Goal: Task Accomplishment & Management: Complete application form

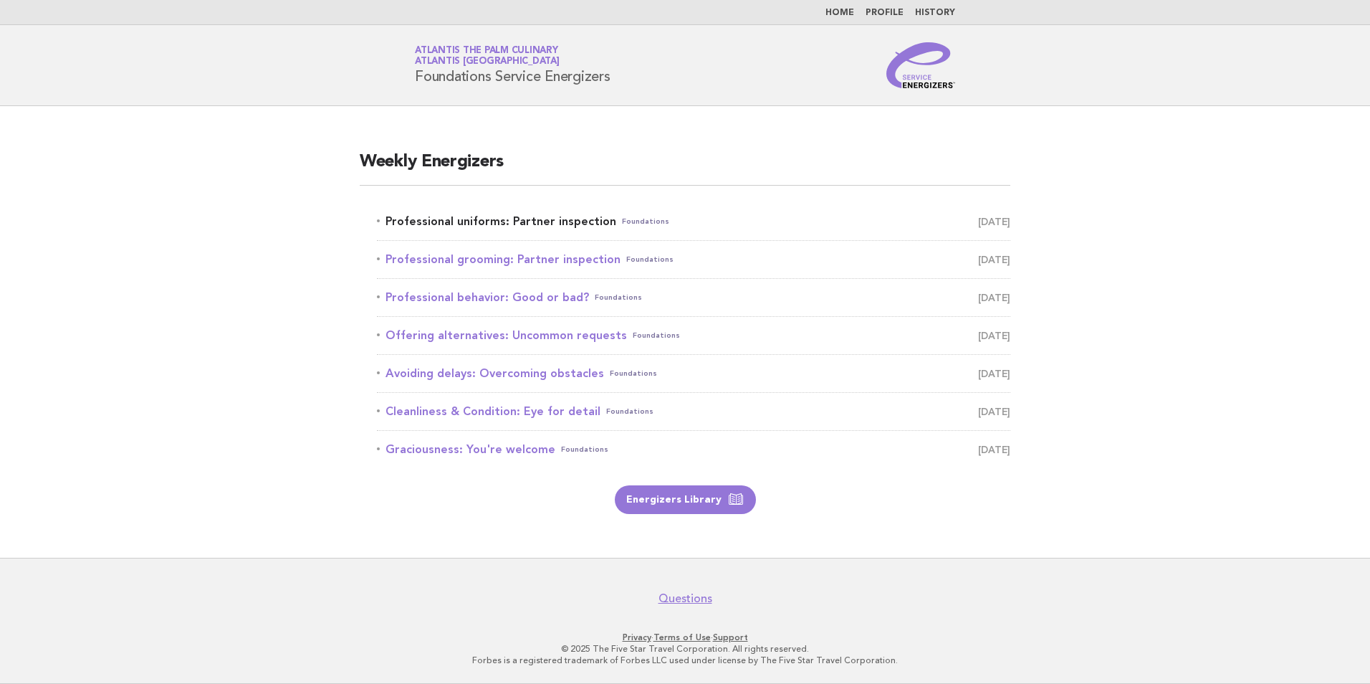
click at [518, 225] on link "Professional uniforms: Partner inspection Foundations [DATE]" at bounding box center [694, 221] width 634 height 20
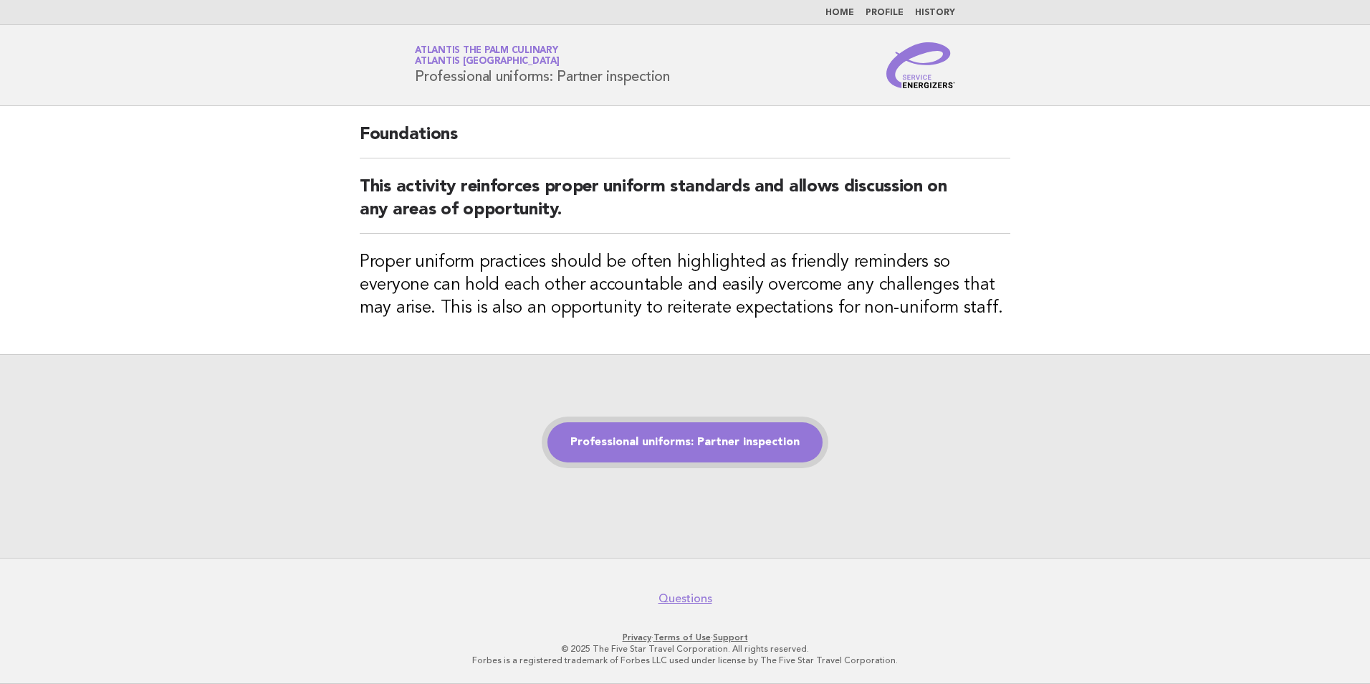
drag, startPoint x: 527, startPoint y: 155, endPoint x: 710, endPoint y: 426, distance: 327.2
click at [710, 426] on link "Professional uniforms: Partner inspection" at bounding box center [685, 442] width 275 height 40
click at [716, 441] on link "Professional uniforms: Partner inspection" at bounding box center [685, 442] width 275 height 40
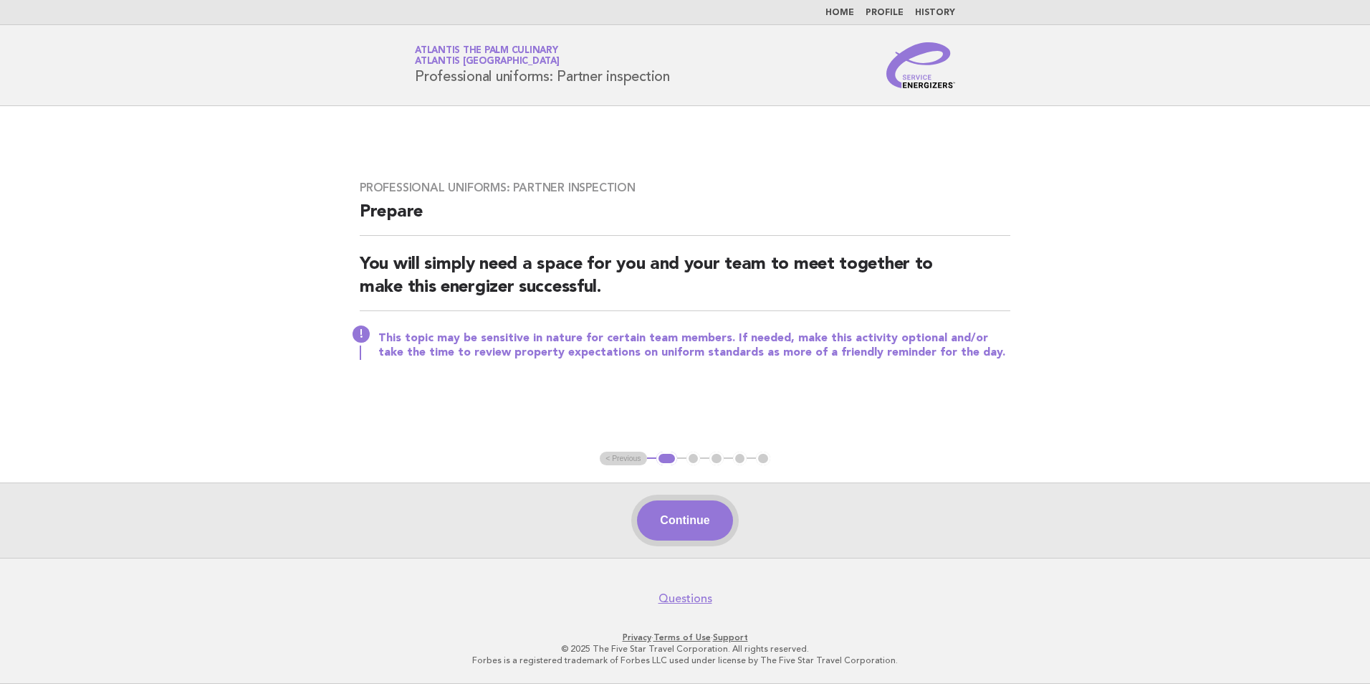
click at [684, 515] on button "Continue" at bounding box center [684, 520] width 95 height 40
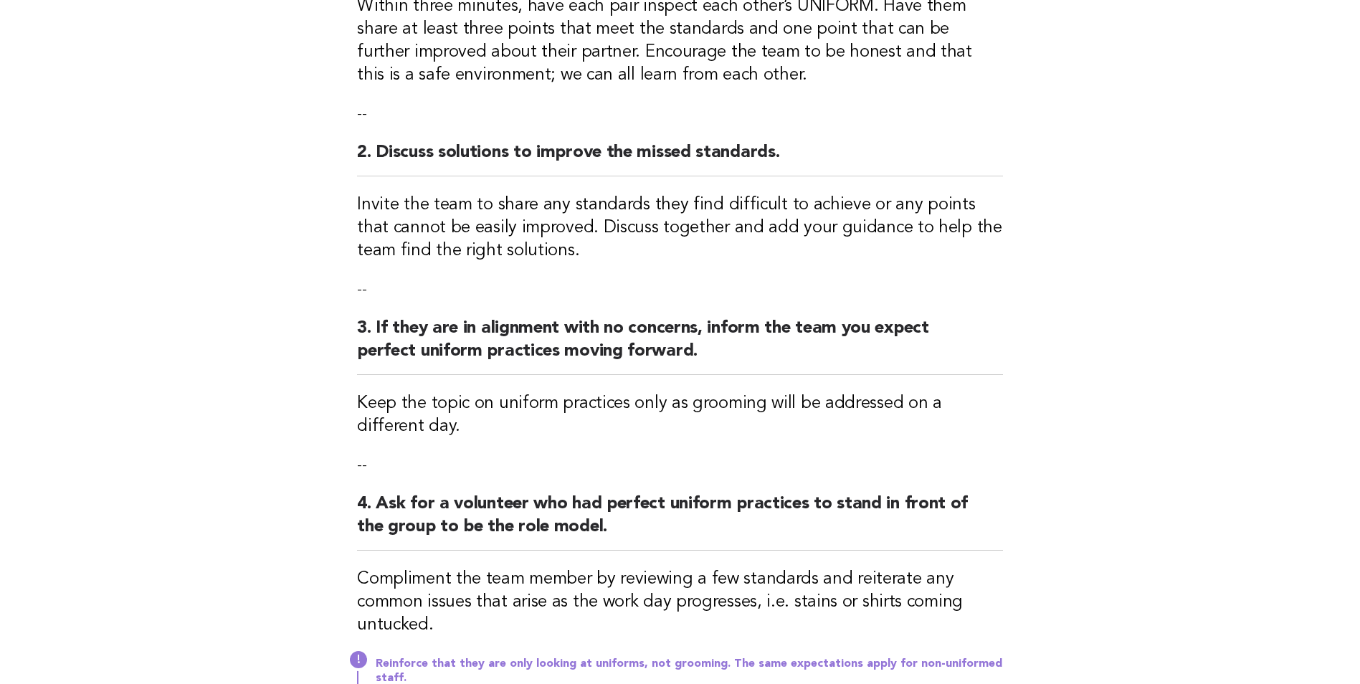
scroll to position [502, 0]
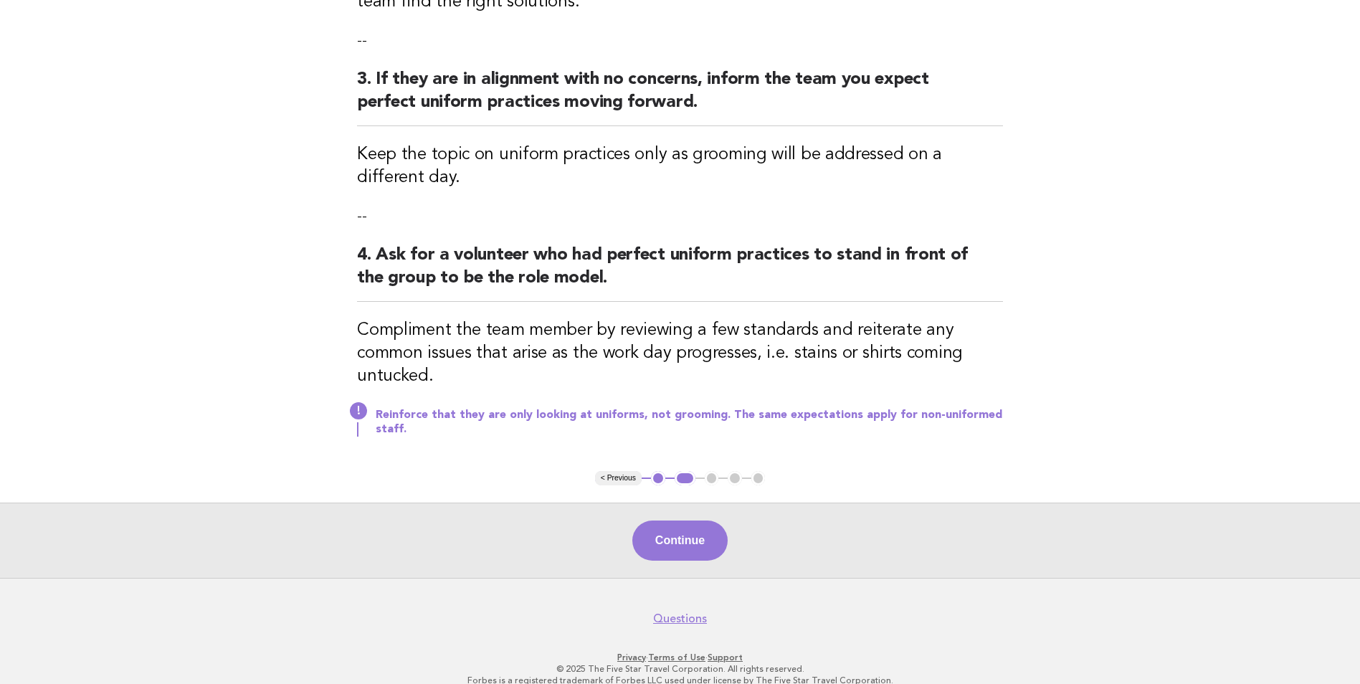
click at [709, 518] on div "Continue" at bounding box center [680, 539] width 1360 height 75
click at [714, 551] on button "Continue" at bounding box center [679, 540] width 95 height 40
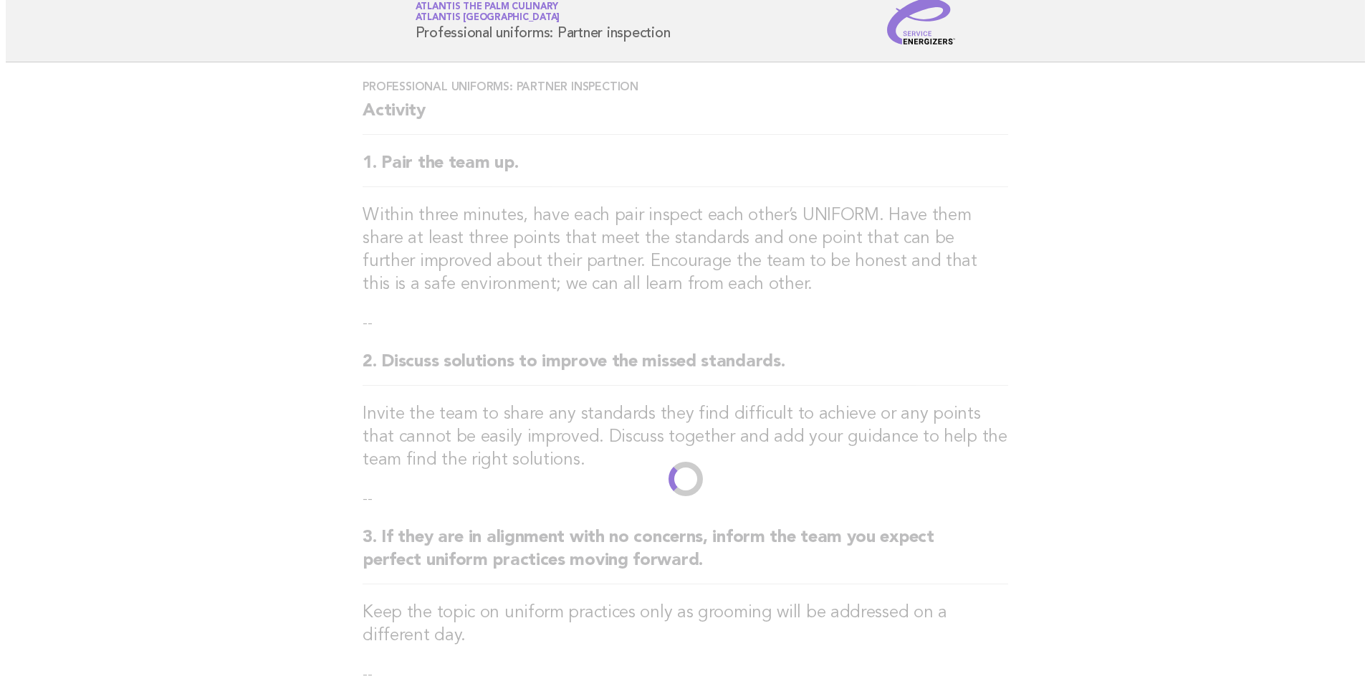
scroll to position [0, 0]
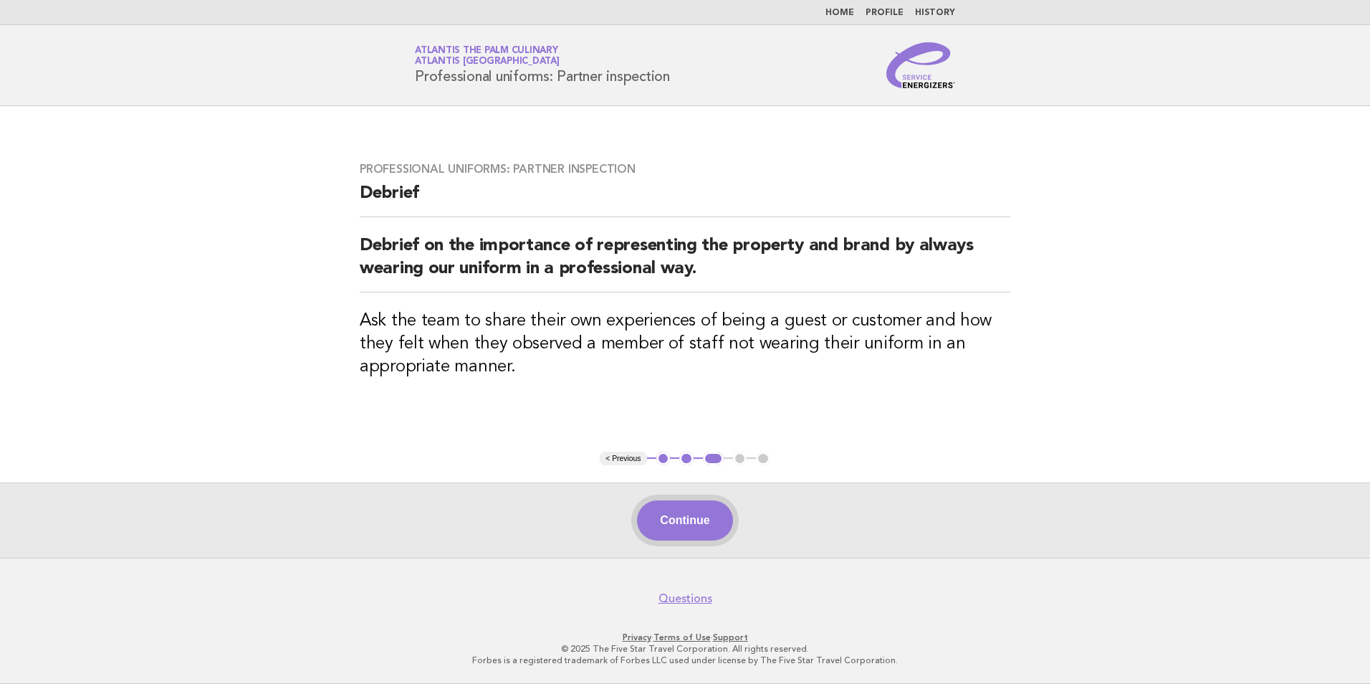
click at [720, 526] on button "Continue" at bounding box center [684, 520] width 95 height 40
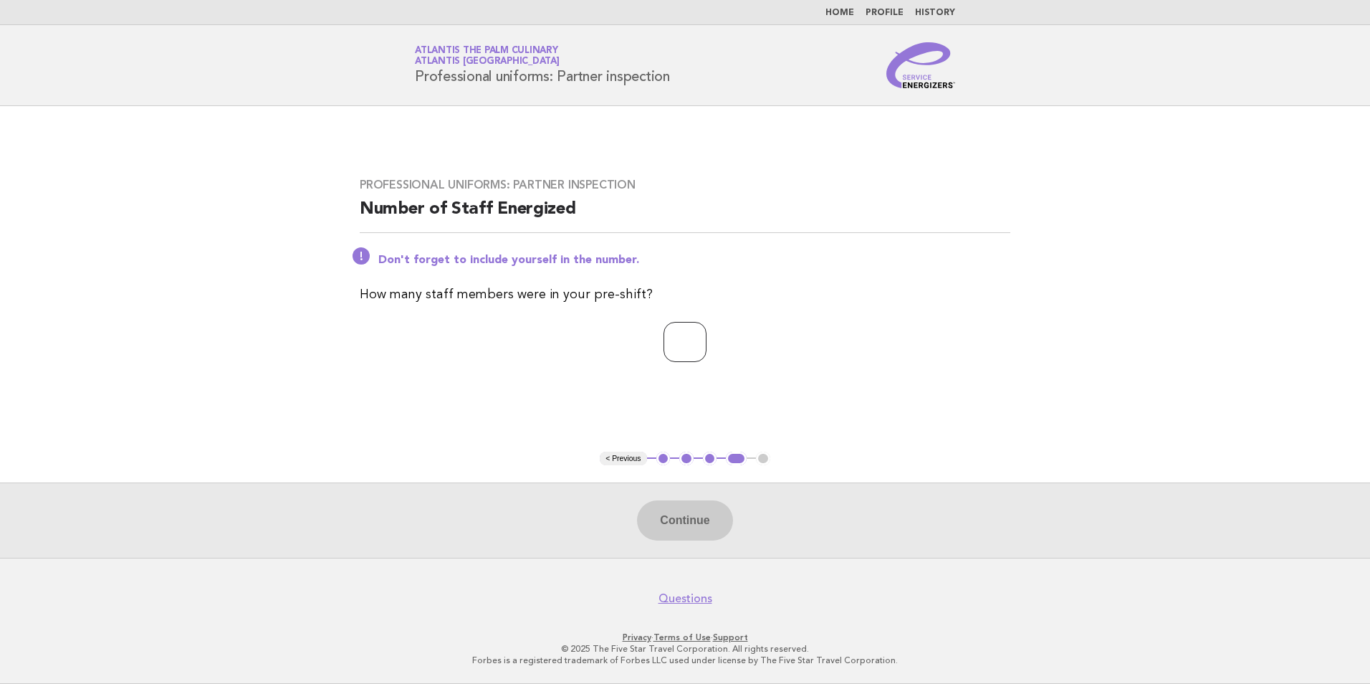
drag, startPoint x: 697, startPoint y: 314, endPoint x: 704, endPoint y: 392, distance: 78.4
click at [698, 321] on div "Professional uniforms: Partner inspection Number of Staff Energized Don't forge…" at bounding box center [685, 279] width 685 height 236
click at [675, 338] on input "number" at bounding box center [685, 342] width 43 height 40
type input "**"
click at [716, 511] on button "Continue" at bounding box center [684, 520] width 95 height 40
